Goal: Task Accomplishment & Management: Complete application form

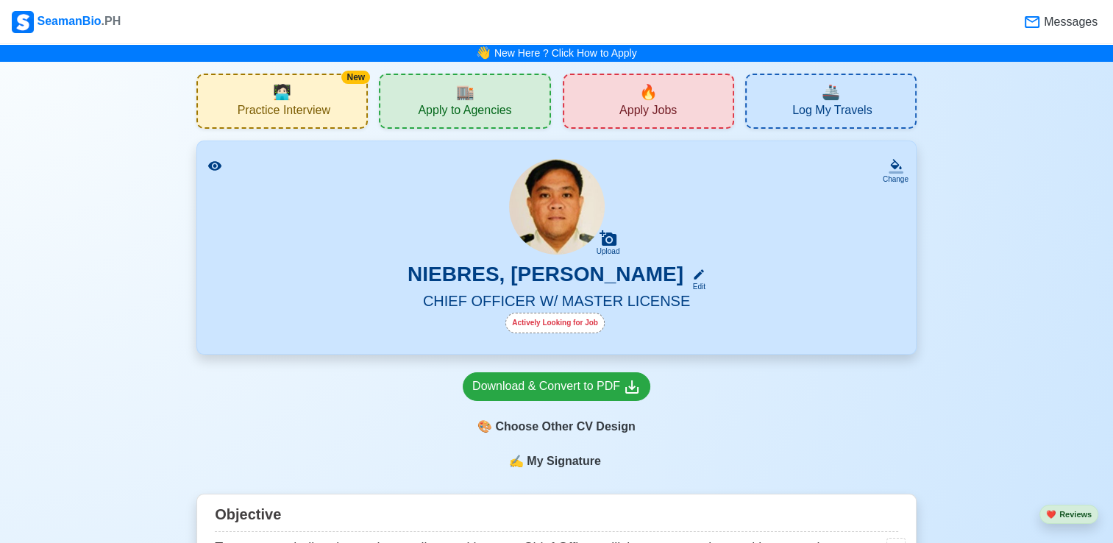
click at [582, 323] on div "Actively Looking for Job" at bounding box center [554, 323] width 99 height 21
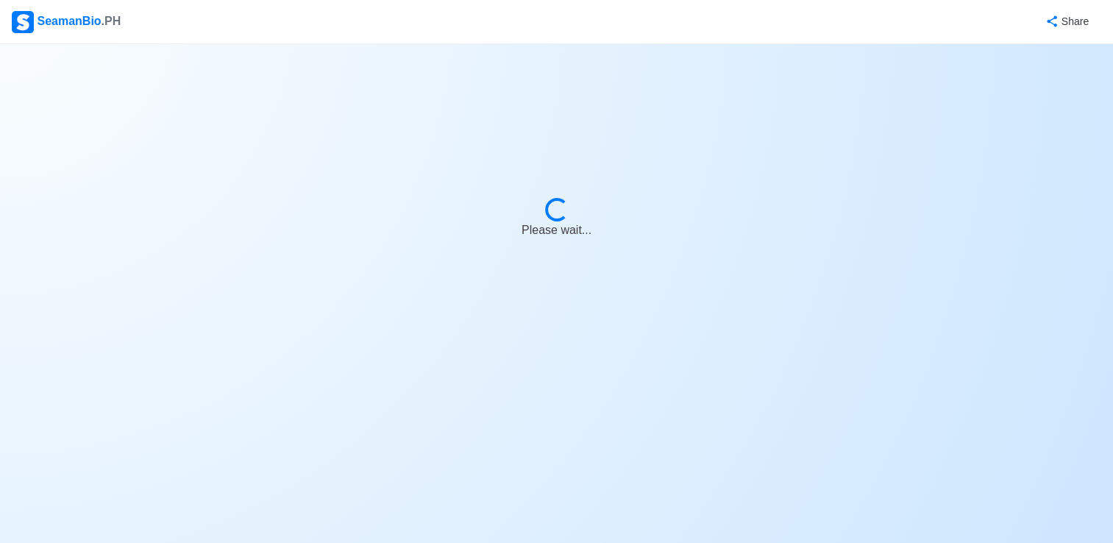
select select "Actively Looking for Job"
select select "Visible for Hiring"
select select "Married"
select select "[DEMOGRAPHIC_DATA]"
select select "PH"
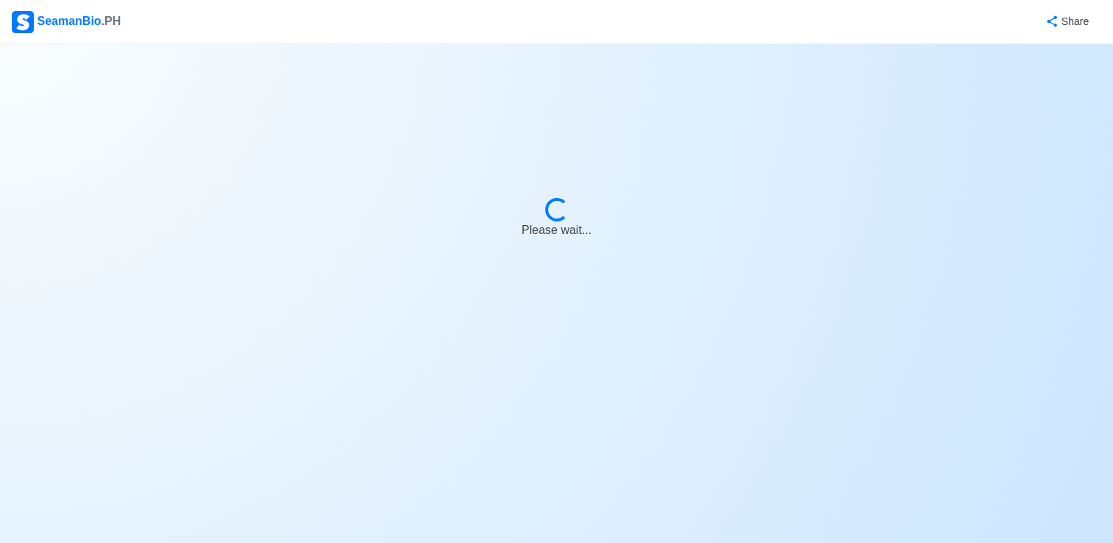
select select "2"
select select "0"
select select "4102416000000"
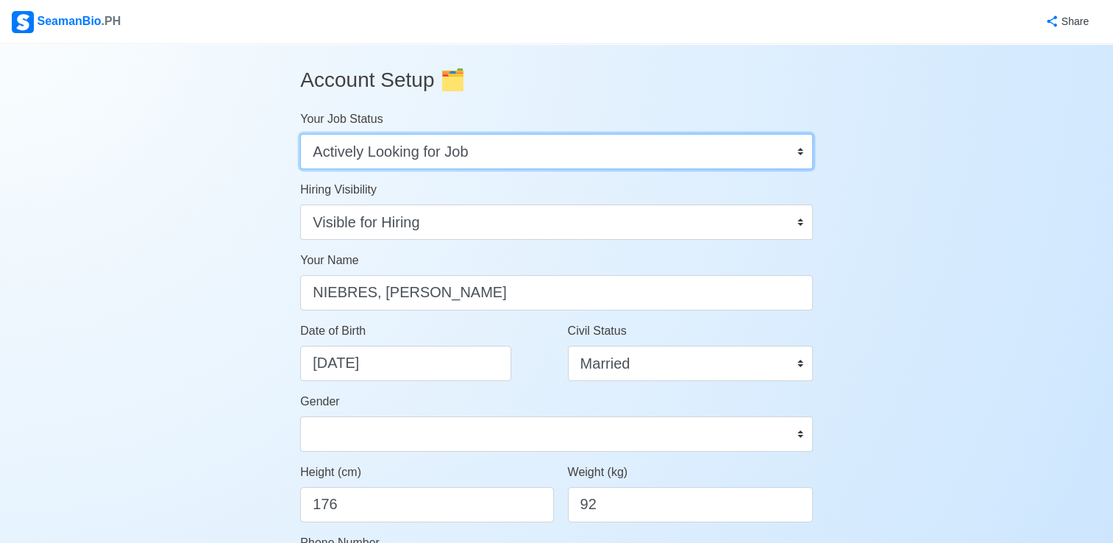
click at [744, 149] on select "Onboard Actively Looking for Job Not Looking for Job" at bounding box center [556, 151] width 513 height 35
select select "Not Looking for Job"
click at [300, 134] on select "Onboard Actively Looking for Job Not Looking for Job" at bounding box center [556, 151] width 513 height 35
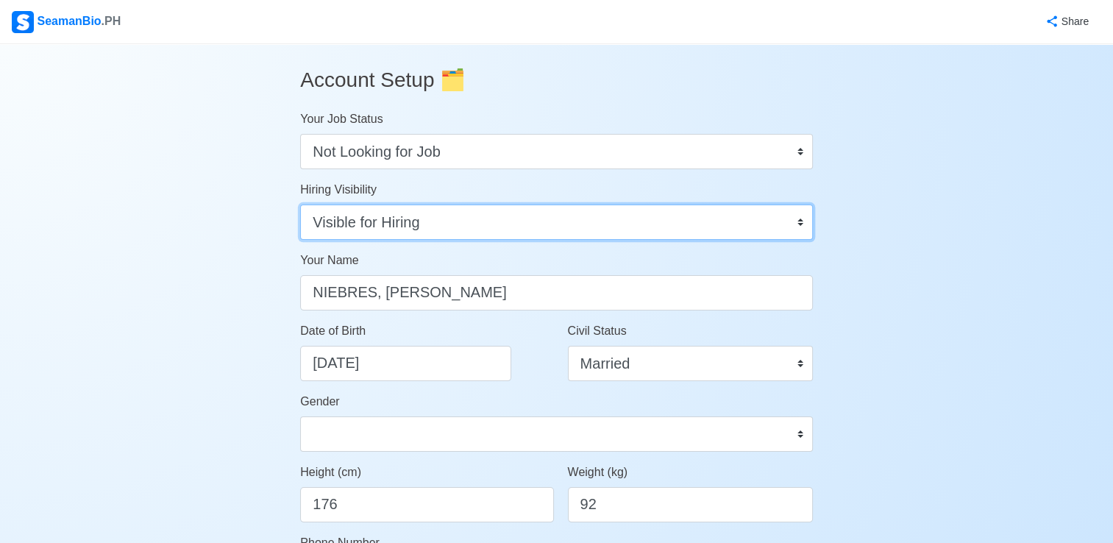
click at [482, 226] on select "Visible for Hiring Not Visible for Hiring" at bounding box center [556, 221] width 513 height 35
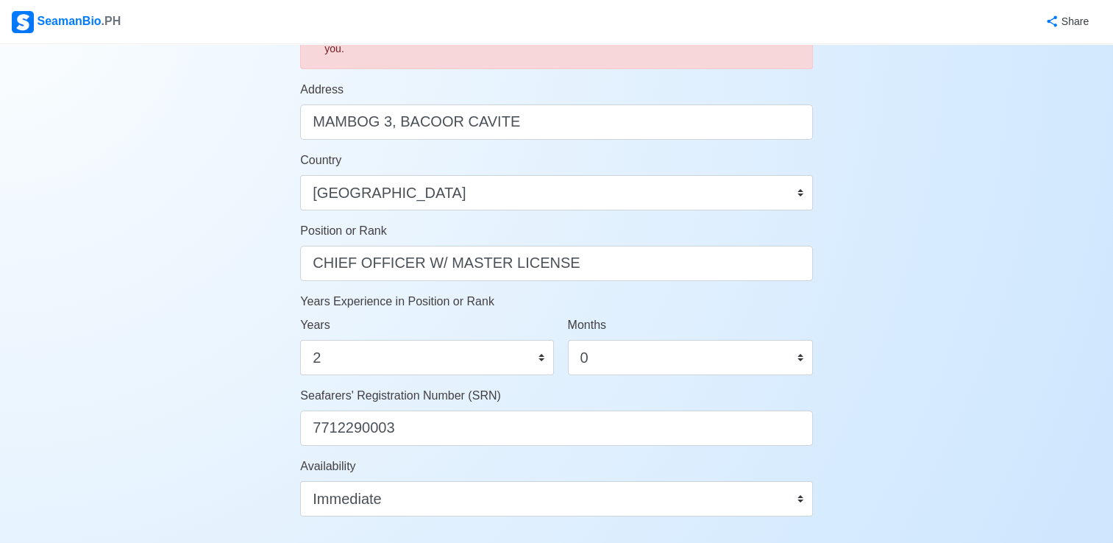
scroll to position [876, 0]
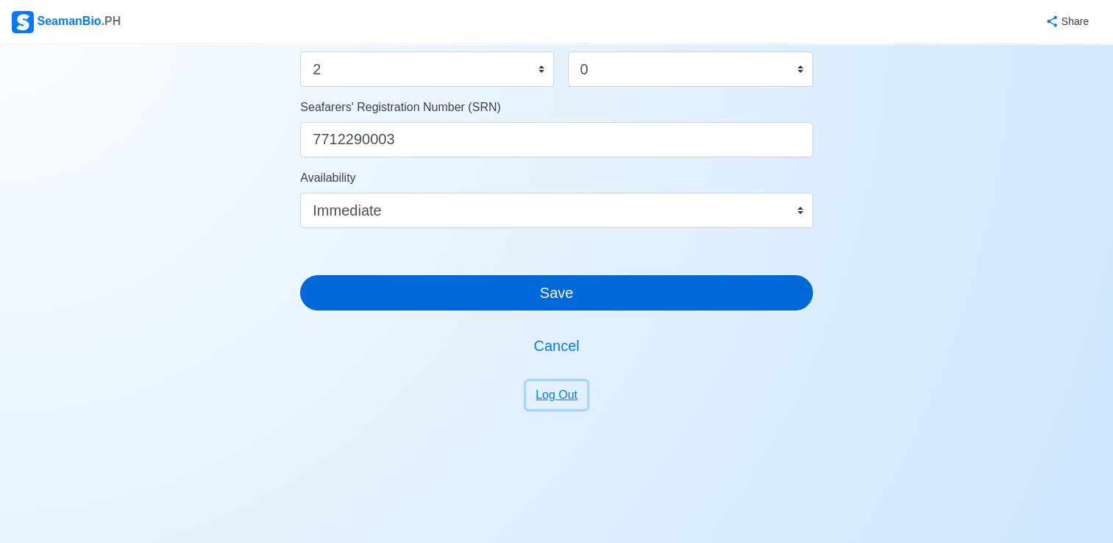
drag, startPoint x: 560, startPoint y: 387, endPoint x: 562, endPoint y: 279, distance: 107.4
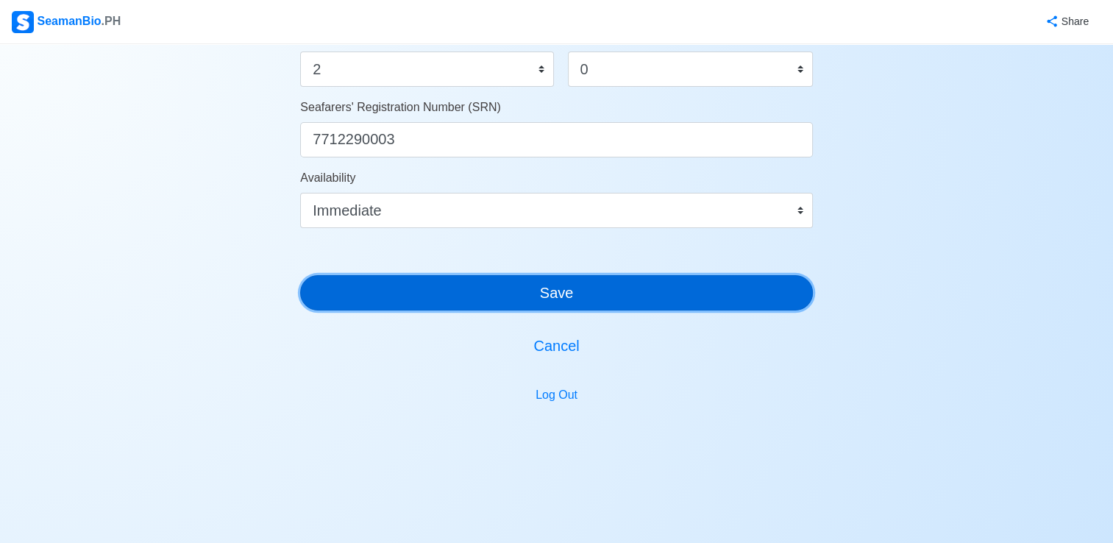
click at [562, 292] on button "Save" at bounding box center [556, 292] width 513 height 35
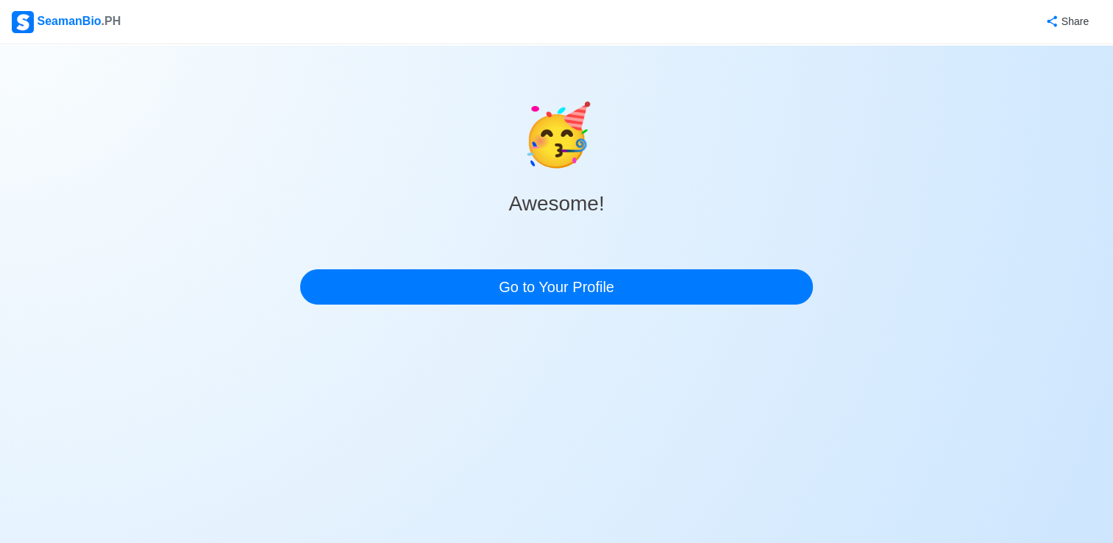
scroll to position [0, 0]
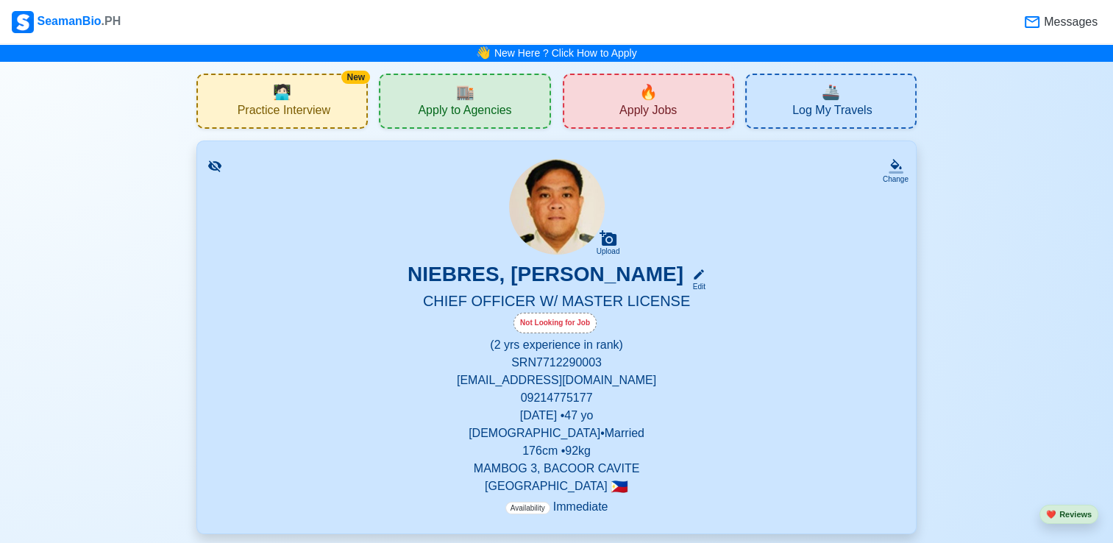
click at [652, 74] on div "🔥 Apply Jobs" at bounding box center [648, 101] width 171 height 55
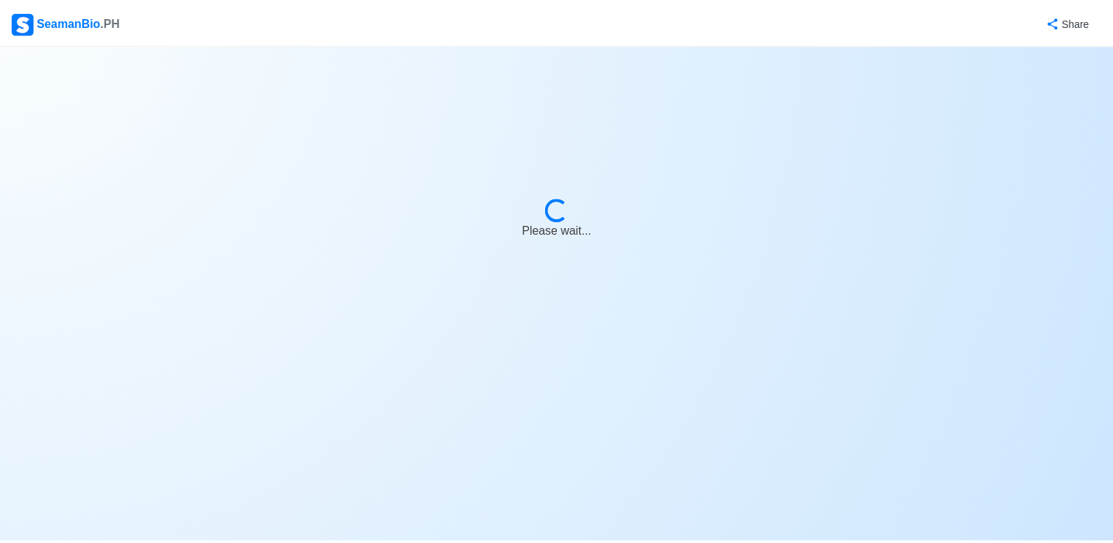
select select "Chief Officer"
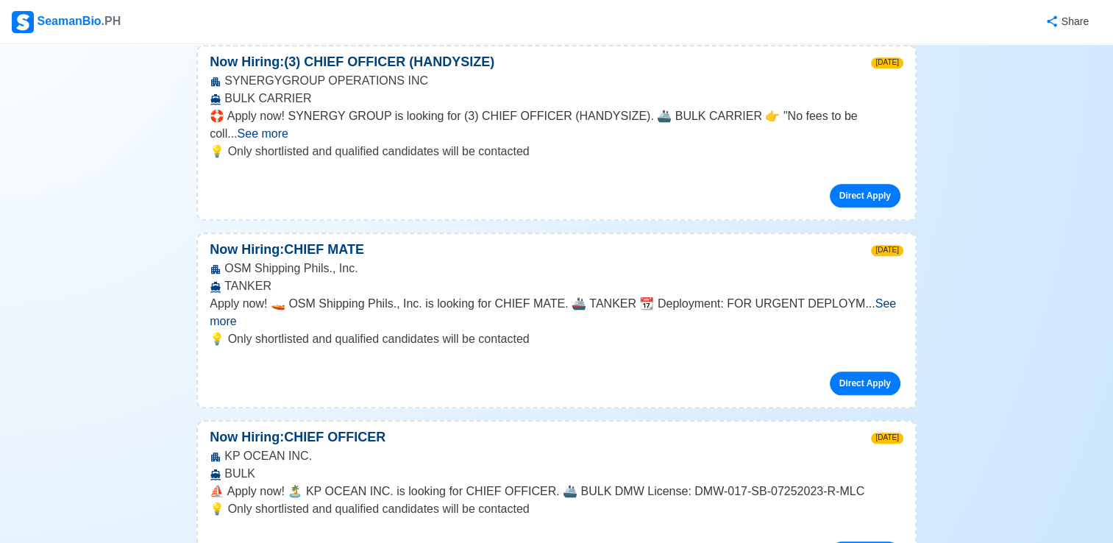
scroll to position [1471, 0]
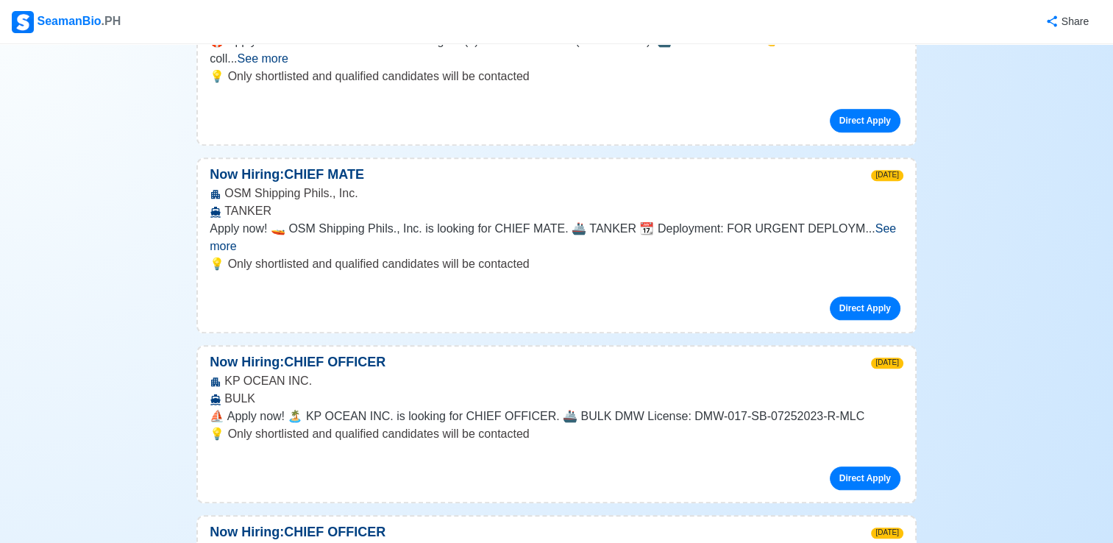
click at [866, 222] on span "See more" at bounding box center [553, 237] width 686 height 30
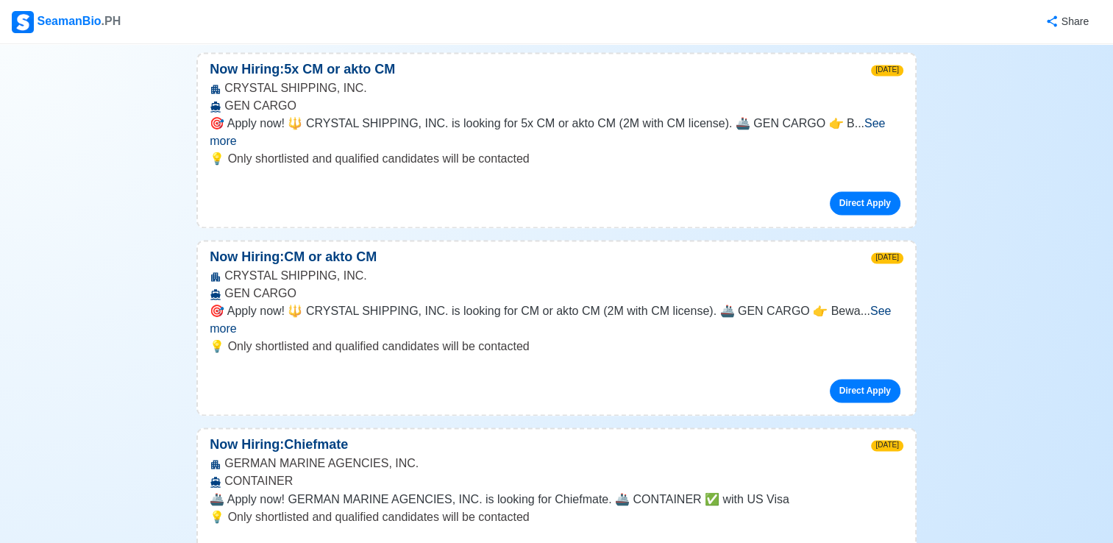
scroll to position [2206, 0]
